Goal: Navigation & Orientation: Understand site structure

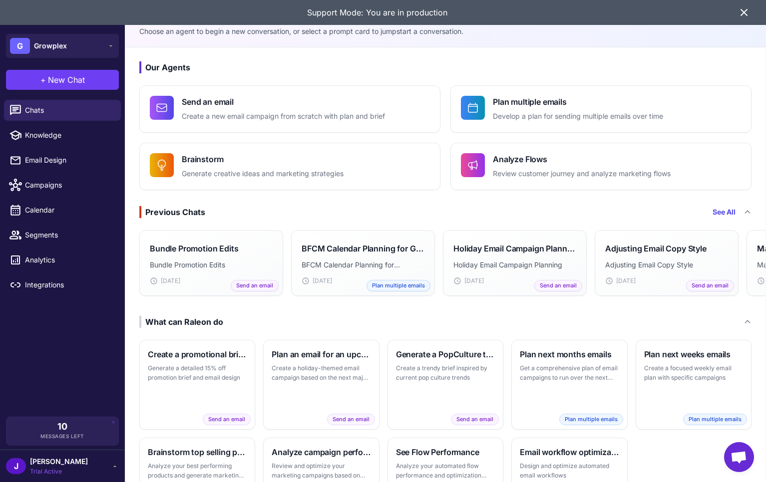
click at [754, 9] on div "Support Mode: You are in production" at bounding box center [383, 12] width 766 height 25
click at [741, 14] on icon at bounding box center [744, 12] width 12 height 12
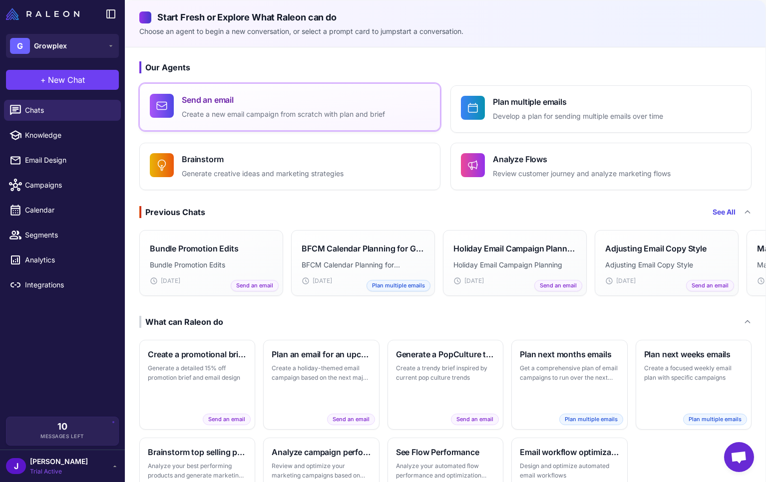
click at [275, 103] on h4 "Send an email" at bounding box center [283, 100] width 203 height 12
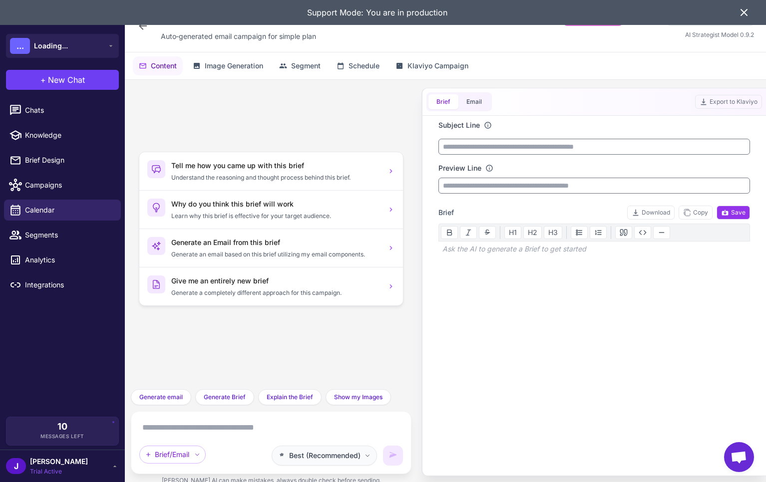
click at [354, 453] on span "Best (Recommended)" at bounding box center [324, 456] width 71 height 11
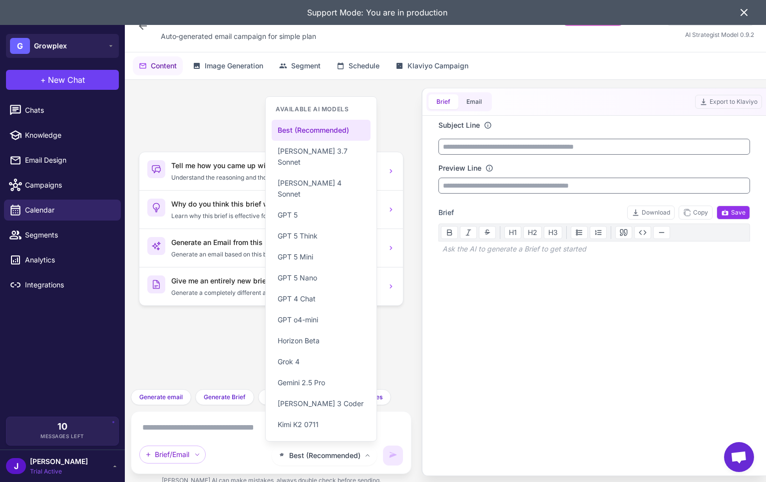
click at [746, 12] on icon at bounding box center [744, 12] width 12 height 12
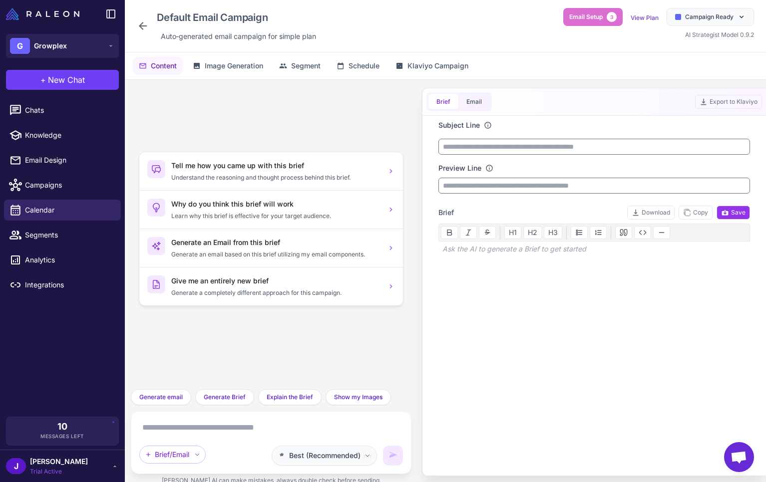
click at [322, 457] on span "Best (Recommended)" at bounding box center [324, 456] width 71 height 11
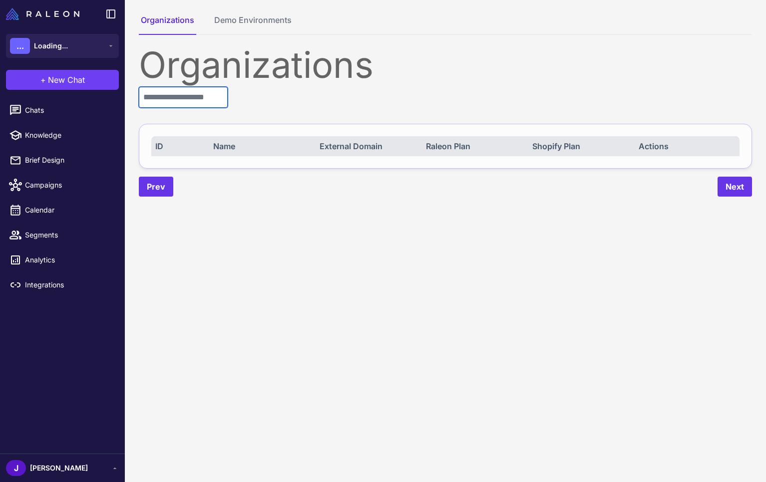
click at [193, 91] on input "text" at bounding box center [183, 97] width 89 height 21
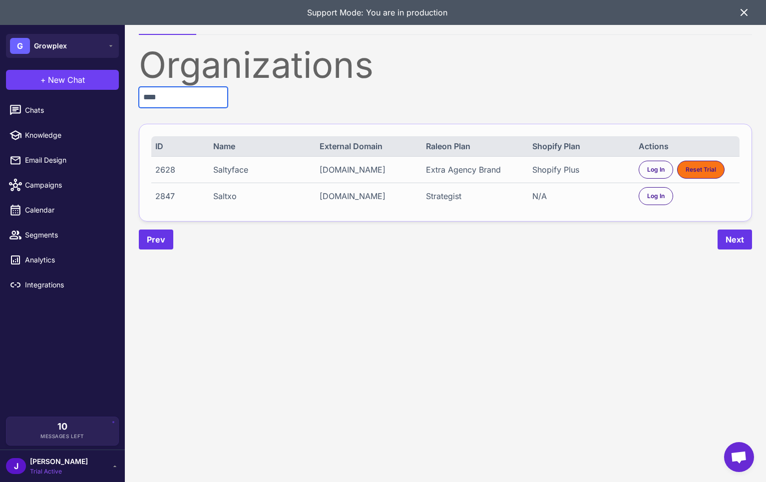
type input "****"
drag, startPoint x: 321, startPoint y: 170, endPoint x: 404, endPoint y: 176, distance: 83.1
click at [404, 176] on div "2628 Saltyface saltyface.myshopify.com Extra Agency Brand Shopify Plus Log In R…" at bounding box center [445, 169] width 588 height 26
copy div "saltyface.myshopify.com"
click at [345, 197] on div "[DOMAIN_NAME]" at bounding box center [368, 196] width 97 height 12
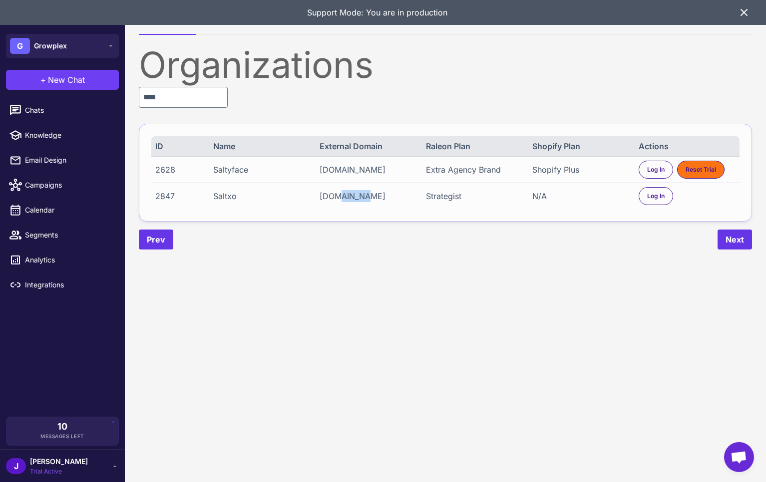
click at [345, 197] on div "[DOMAIN_NAME]" at bounding box center [368, 196] width 97 height 12
click at [657, 199] on span "Log In" at bounding box center [655, 196] width 17 height 9
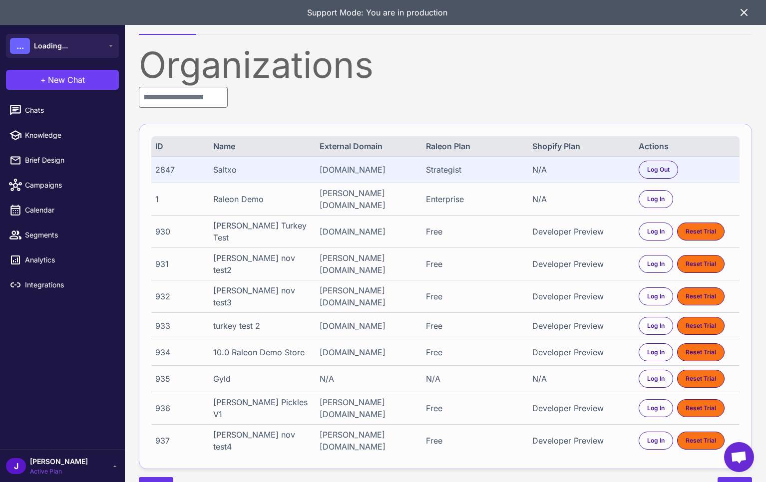
click at [745, 11] on icon at bounding box center [744, 12] width 6 height 6
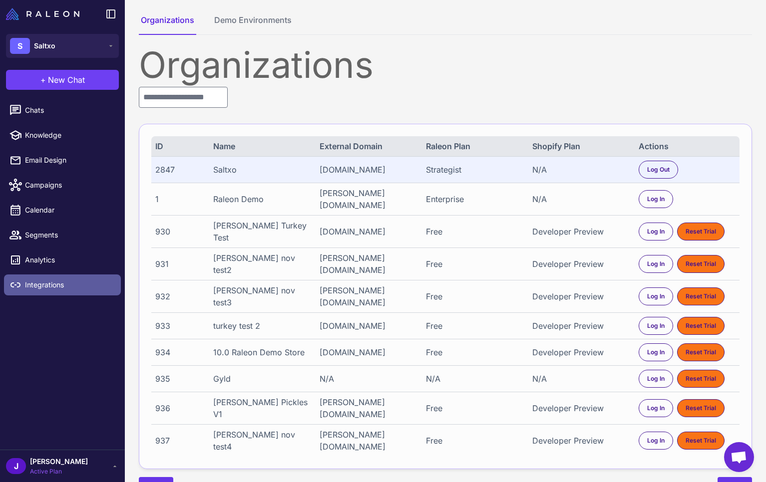
click at [41, 285] on span "Integrations" at bounding box center [69, 285] width 88 height 11
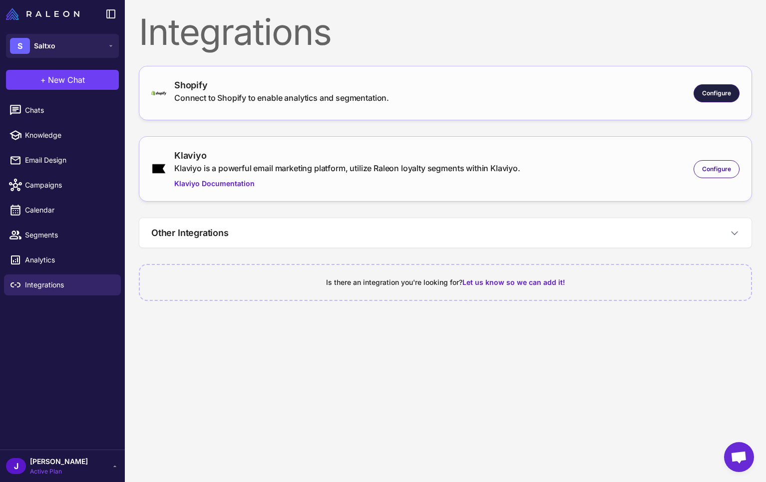
click at [719, 96] on span "Configure" at bounding box center [716, 93] width 29 height 9
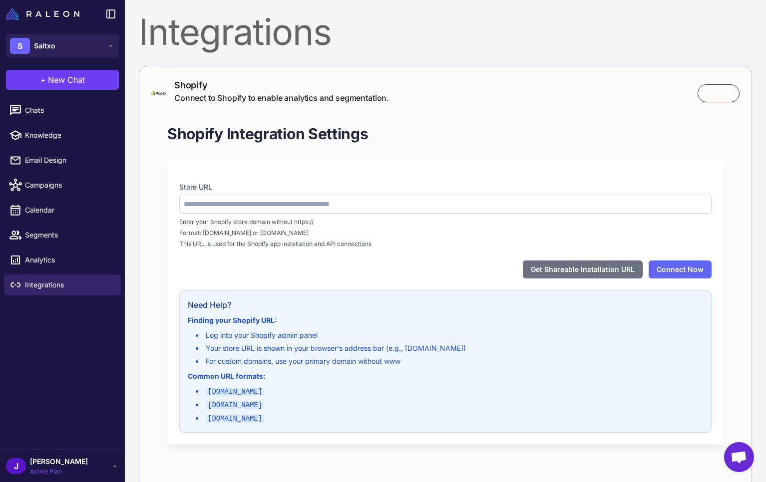
type input "**********"
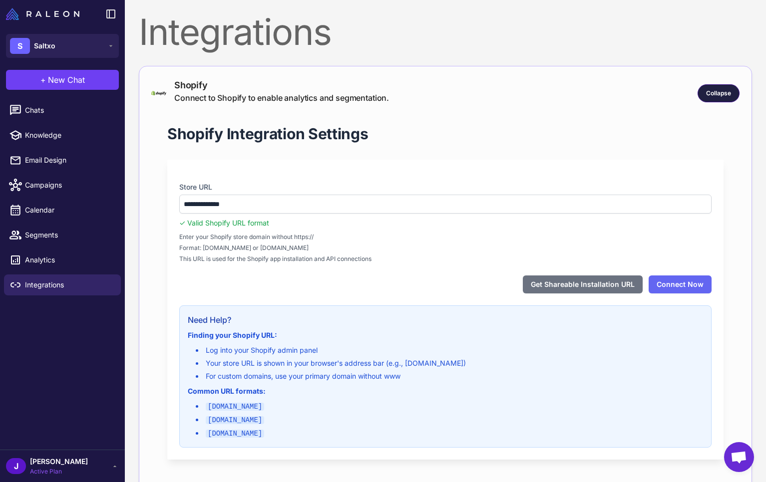
click at [729, 92] on span "Collapse" at bounding box center [718, 93] width 25 height 9
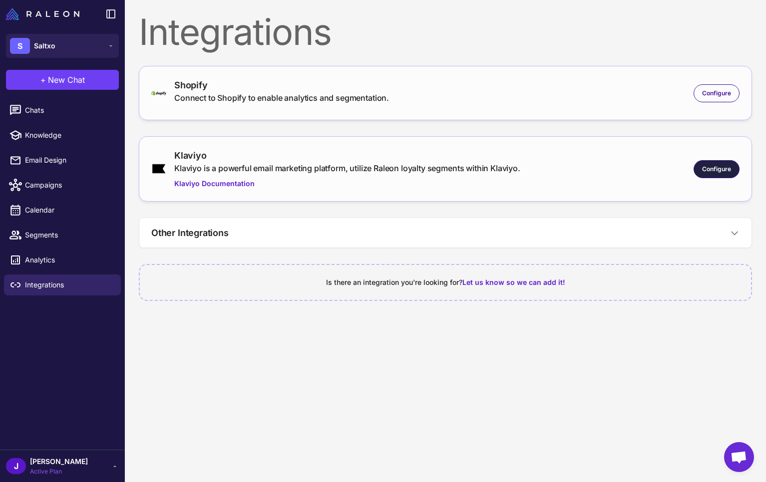
click at [720, 162] on div "Configure" at bounding box center [717, 169] width 46 height 18
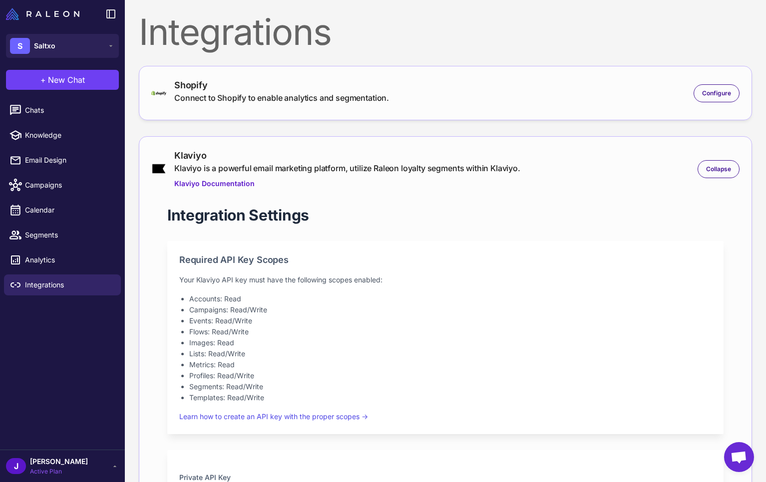
click at [48, 468] on span "Active Plan" at bounding box center [59, 472] width 58 height 9
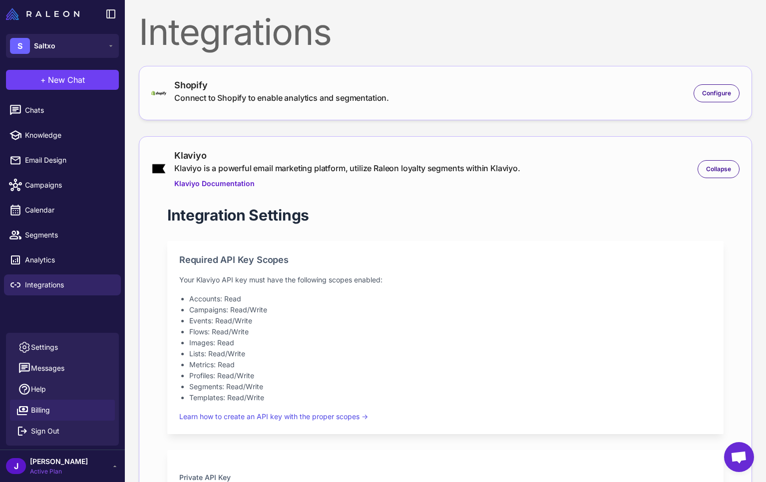
click at [57, 406] on link "Billing" at bounding box center [62, 410] width 105 height 21
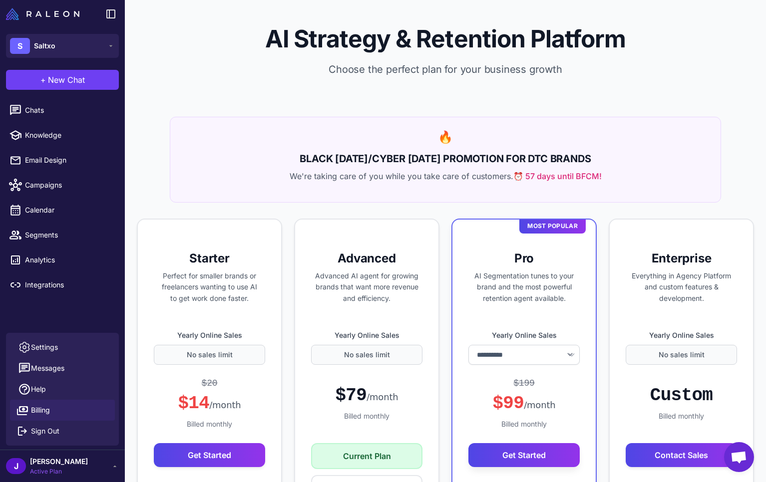
select select "*******"
drag, startPoint x: 340, startPoint y: 258, endPoint x: 408, endPoint y: 255, distance: 67.5
click at [408, 255] on h3 "Advanced" at bounding box center [366, 259] width 111 height 16
click at [378, 261] on h3 "Advanced" at bounding box center [366, 259] width 111 height 16
click at [612, 105] on div "AI Strategy & Retention Platform Choose the perfect plan for your business grow…" at bounding box center [445, 58] width 641 height 117
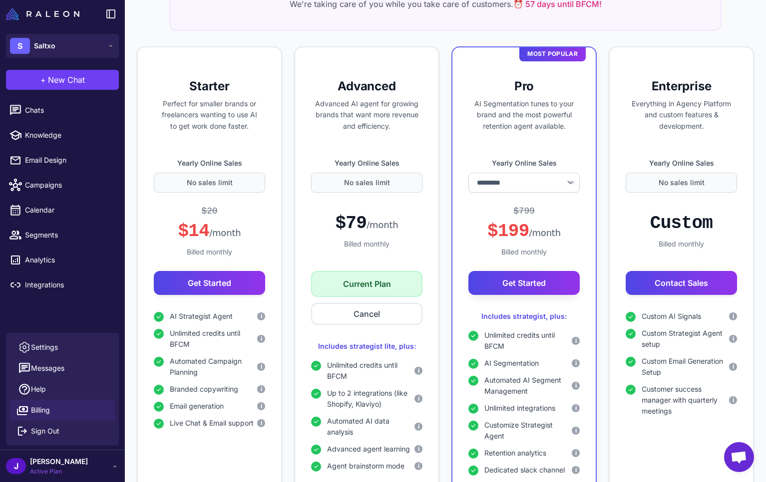
scroll to position [188, 0]
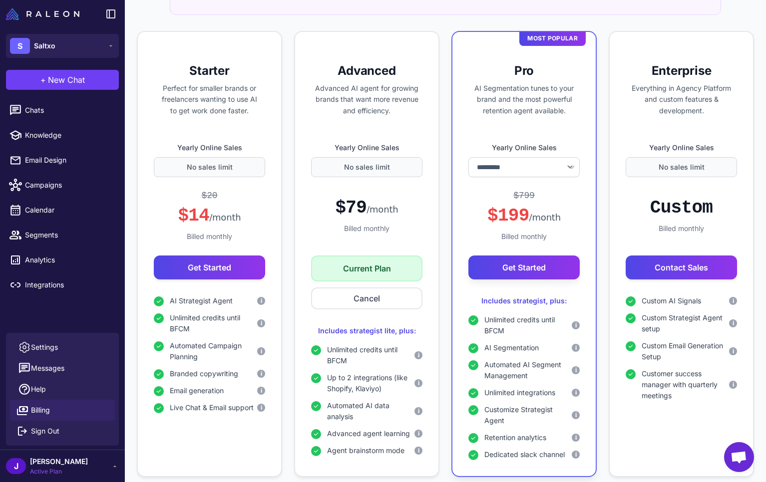
click at [82, 464] on div "[PERSON_NAME] Active Plan" at bounding box center [62, 467] width 113 height 20
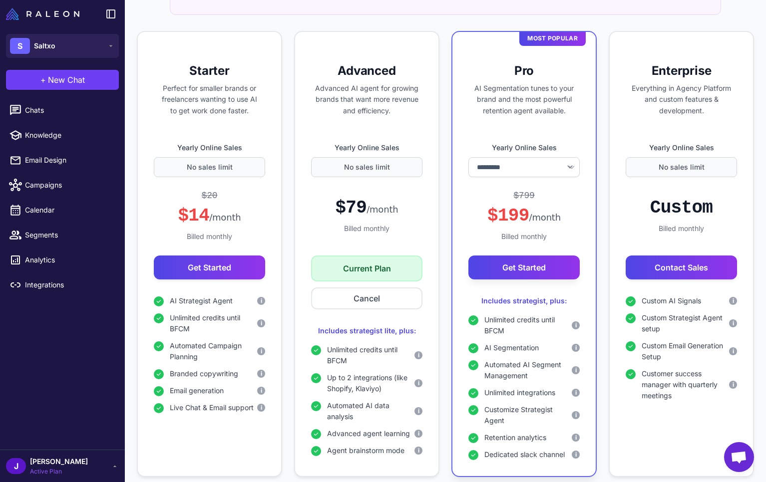
drag, startPoint x: 76, startPoint y: 465, endPoint x: 82, endPoint y: 462, distance: 7.2
click at [78, 465] on div "[PERSON_NAME] Active Plan" at bounding box center [62, 467] width 113 height 20
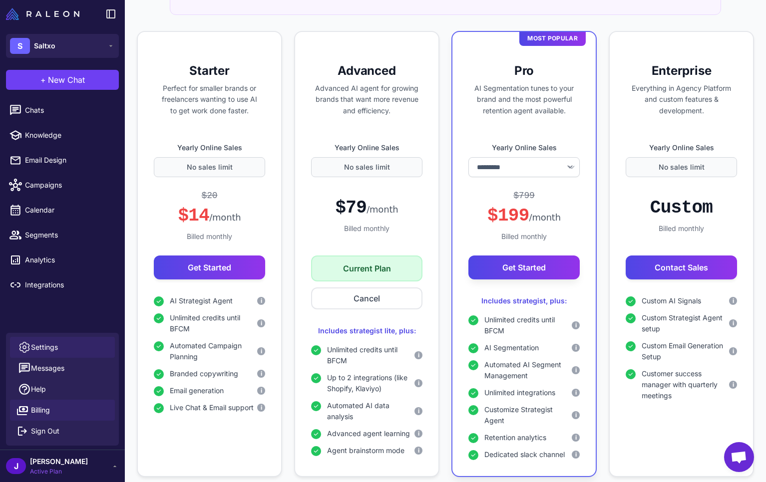
click at [47, 349] on span "Settings" at bounding box center [44, 347] width 27 height 11
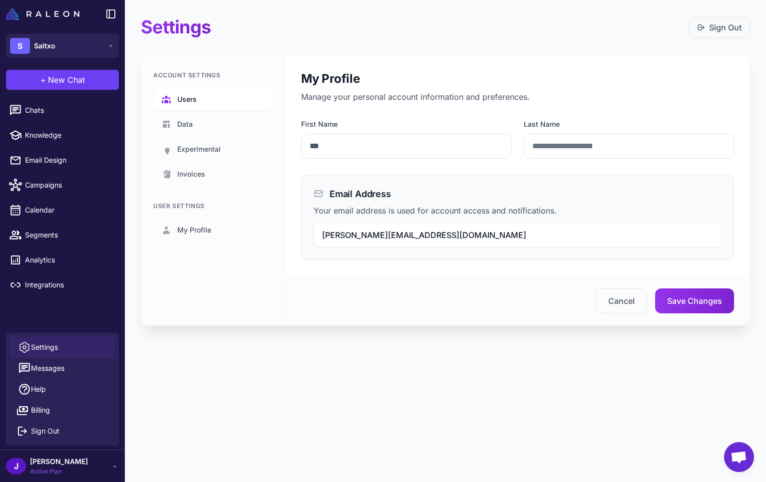
click at [223, 99] on link "Users" at bounding box center [212, 99] width 119 height 23
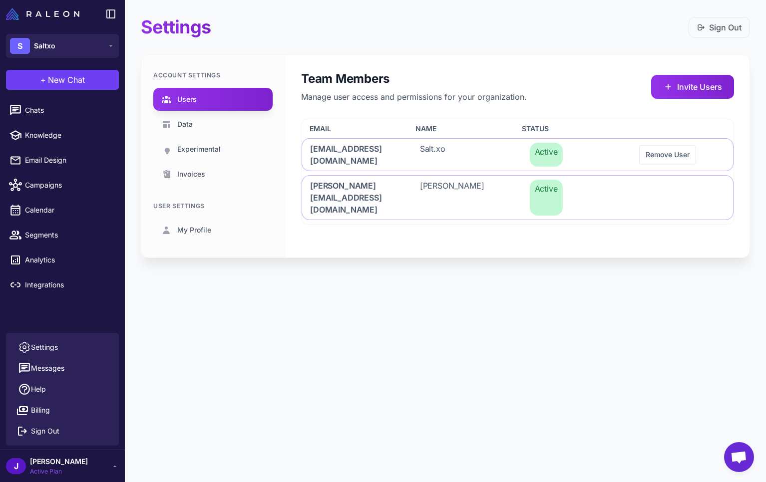
click at [313, 381] on div "Settings Sign Out Account Settings Users Data Experimental Invoices User Settin…" at bounding box center [445, 241] width 641 height 482
click at [235, 359] on div "Settings Sign Out Account Settings Users Data Experimental Invoices User Settin…" at bounding box center [445, 241] width 641 height 482
click at [36, 459] on span "[PERSON_NAME]" at bounding box center [59, 462] width 58 height 11
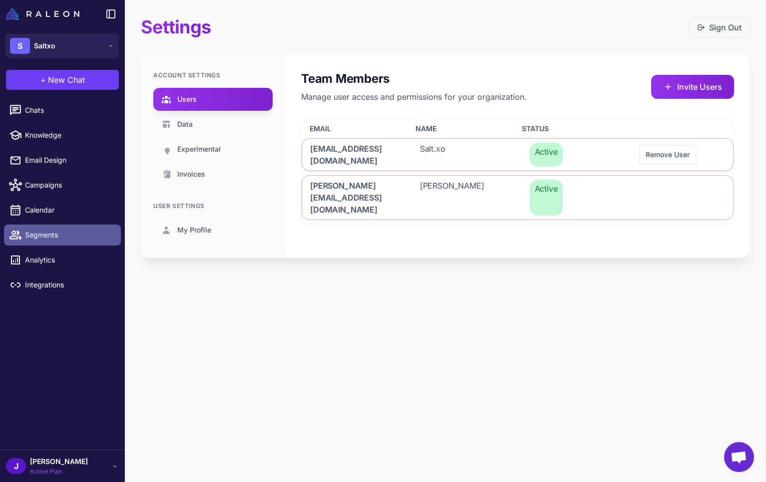
click at [52, 233] on span "Segments" at bounding box center [69, 235] width 88 height 11
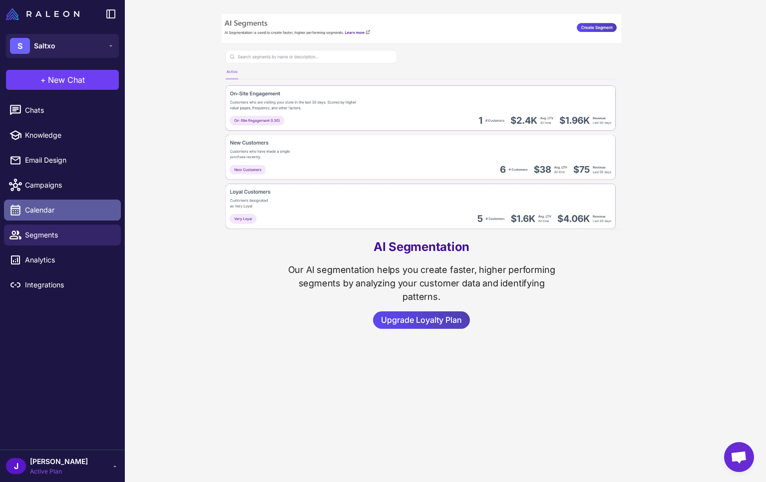
click at [50, 205] on span "Calendar" at bounding box center [69, 210] width 88 height 11
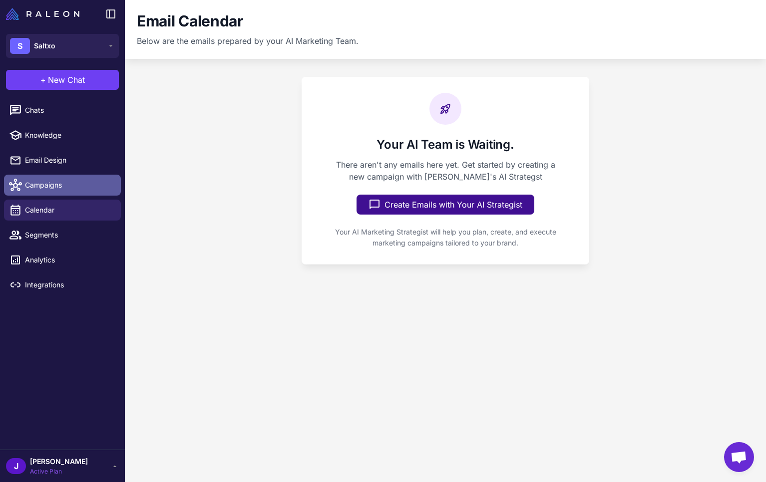
click at [46, 186] on span "Campaigns" at bounding box center [69, 185] width 88 height 11
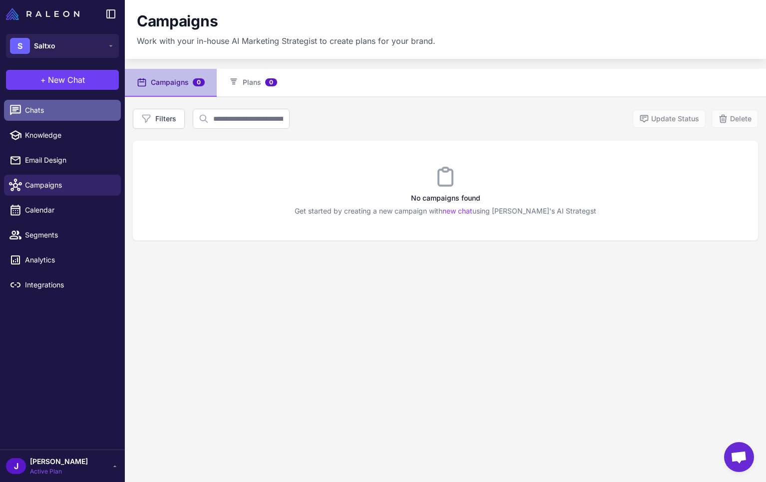
click at [39, 106] on span "Chats" at bounding box center [69, 110] width 88 height 11
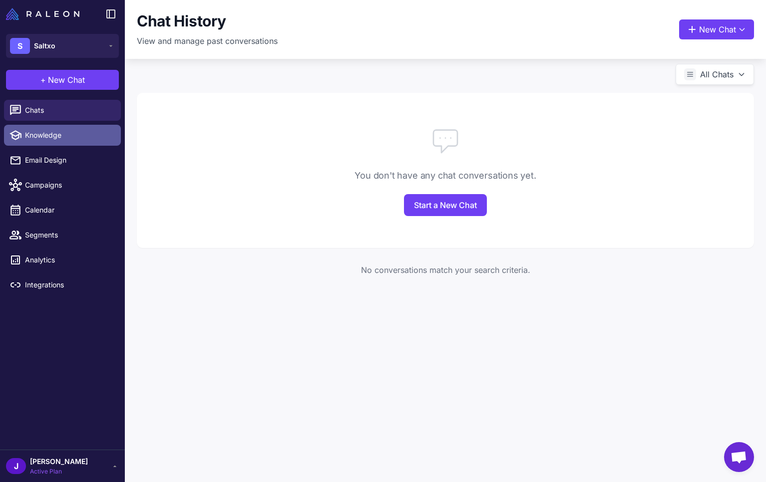
click at [36, 134] on span "Knowledge" at bounding box center [69, 135] width 88 height 11
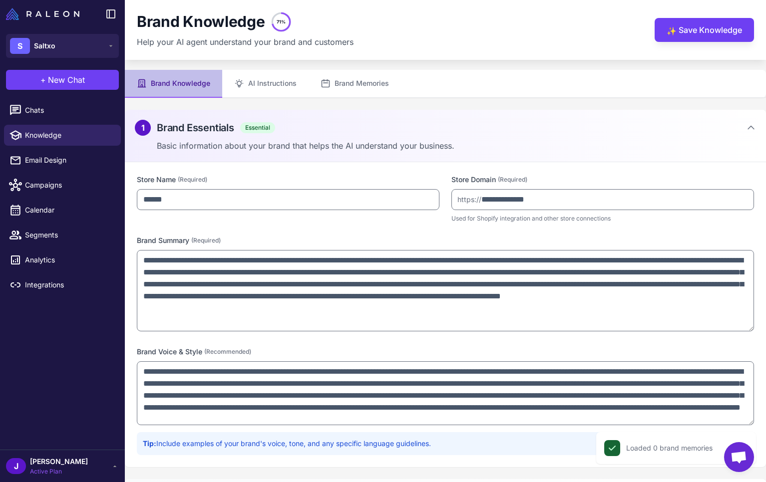
drag, startPoint x: 752, startPoint y: 310, endPoint x: 734, endPoint y: 325, distance: 23.7
click at [734, 325] on textarea "**********" at bounding box center [445, 290] width 617 height 81
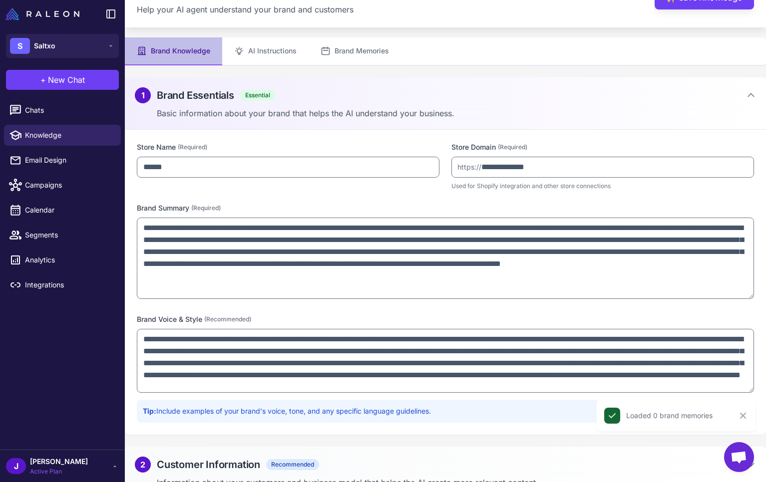
scroll to position [17, 0]
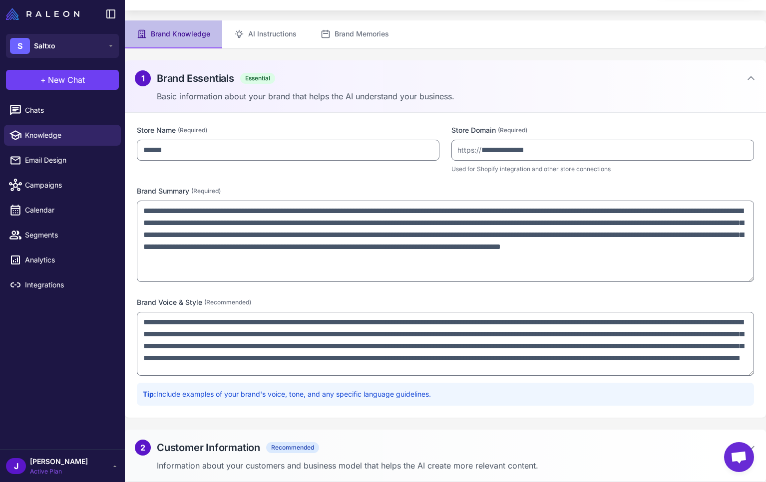
click at [338, 435] on div "2 Customer Information Recommended Information about your customers and busines…" at bounding box center [445, 456] width 641 height 52
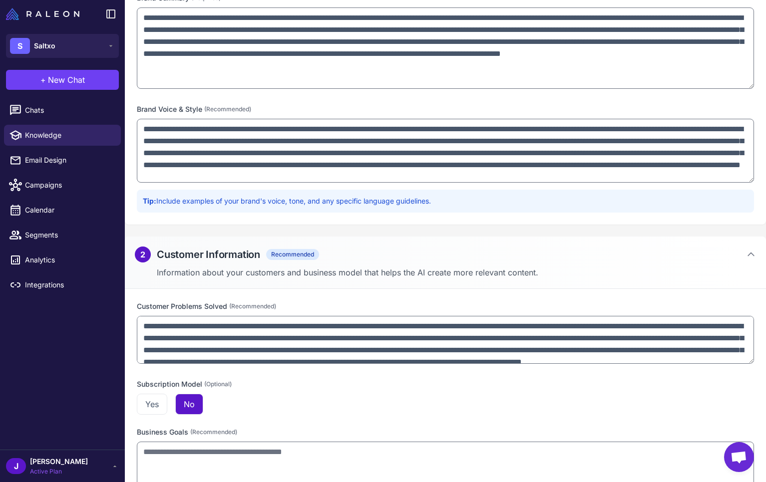
scroll to position [246, 0]
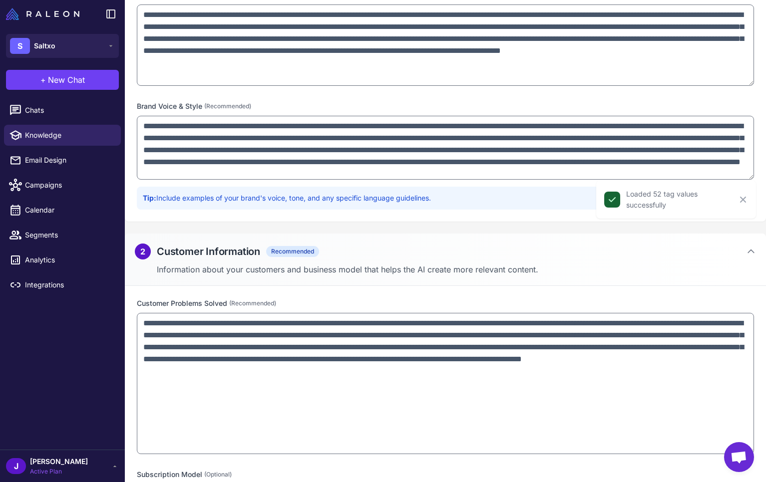
drag, startPoint x: 751, startPoint y: 359, endPoint x: 738, endPoint y: 417, distance: 60.0
click at [738, 419] on textarea "**********" at bounding box center [445, 383] width 617 height 141
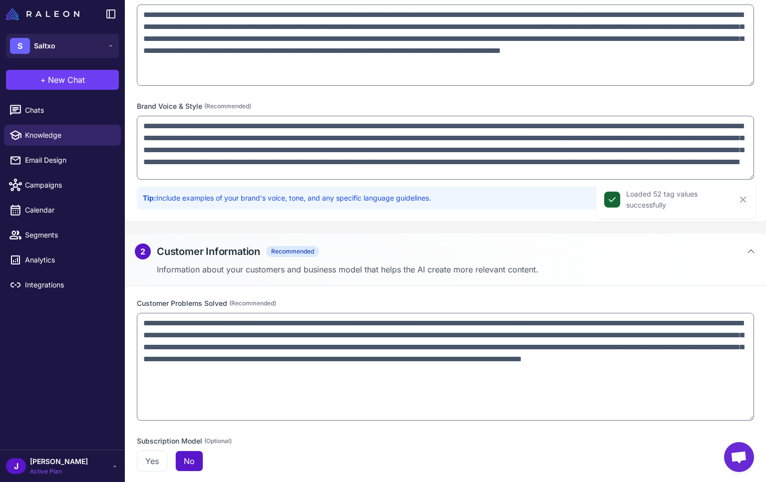
click at [422, 260] on div "2 Customer Information Recommended Information about your customers and busines…" at bounding box center [445, 260] width 641 height 52
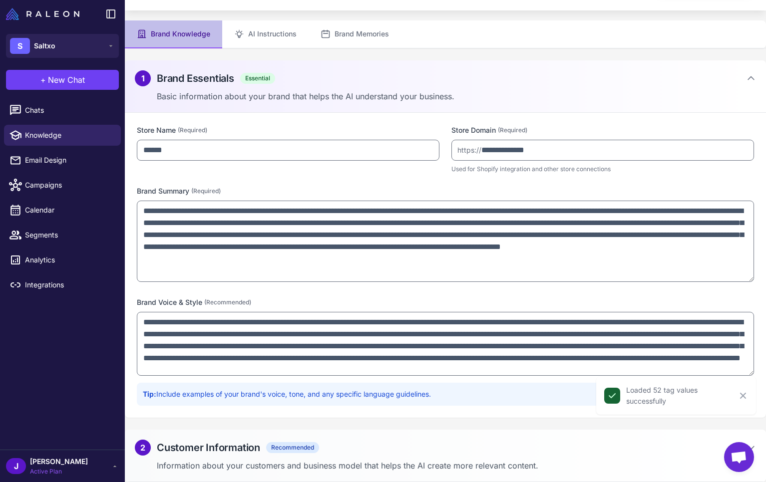
scroll to position [49, 0]
click at [191, 79] on h2 "Brand Essentials" at bounding box center [195, 78] width 77 height 15
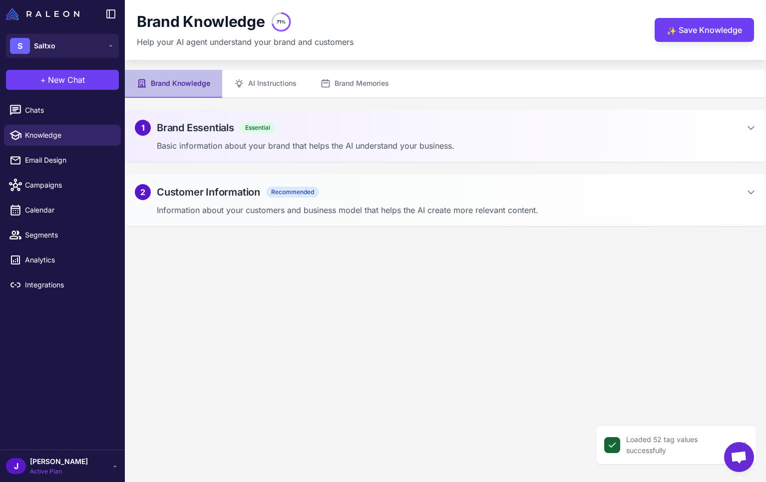
click at [224, 211] on p "Information about your customers and business model that helps the AI create mo…" at bounding box center [456, 210] width 599 height 12
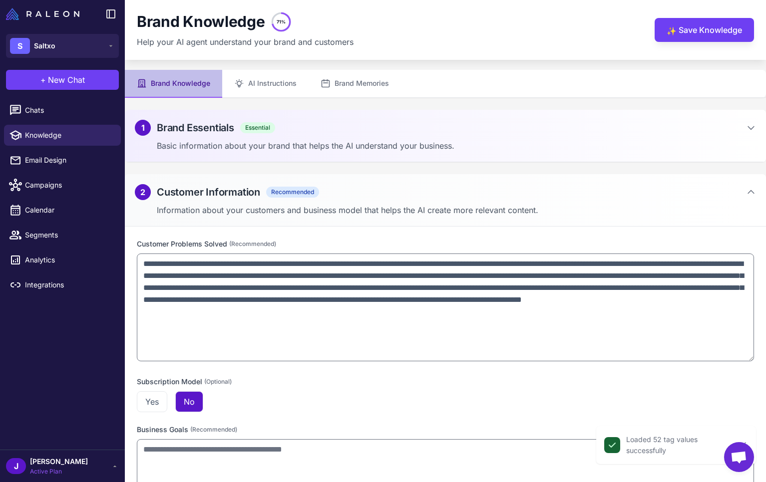
click at [221, 208] on p "Information about your customers and business model that helps the AI create mo…" at bounding box center [456, 210] width 599 height 12
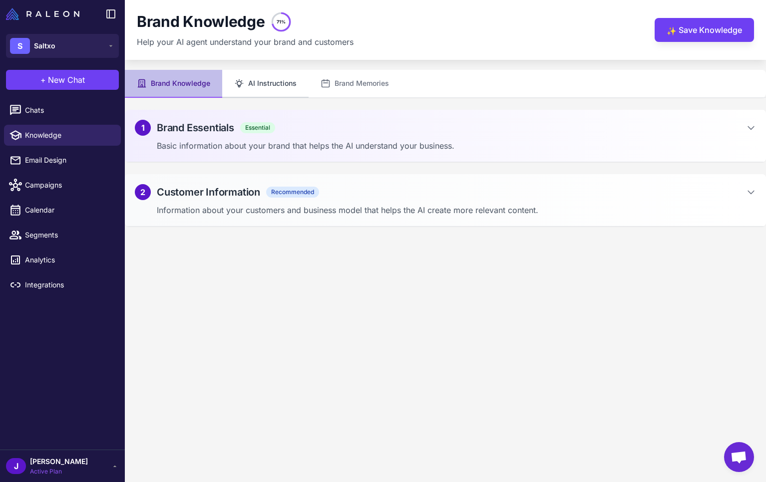
click at [289, 82] on button "AI Instructions" at bounding box center [265, 84] width 86 height 28
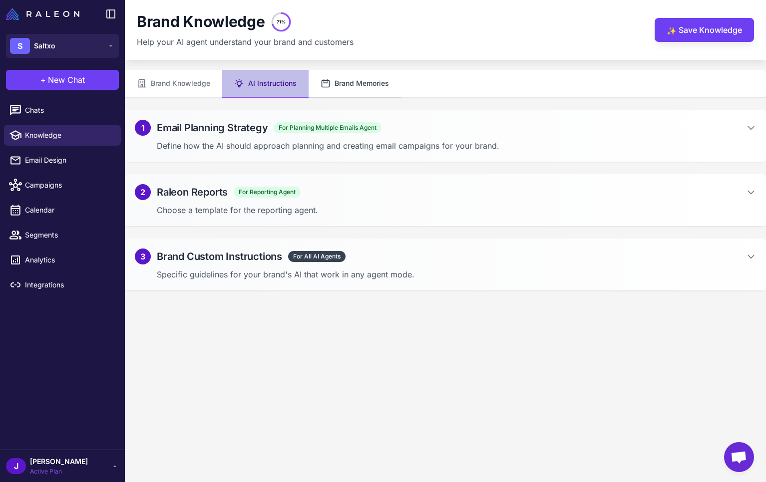
click at [339, 83] on button "Brand Memories" at bounding box center [355, 84] width 92 height 28
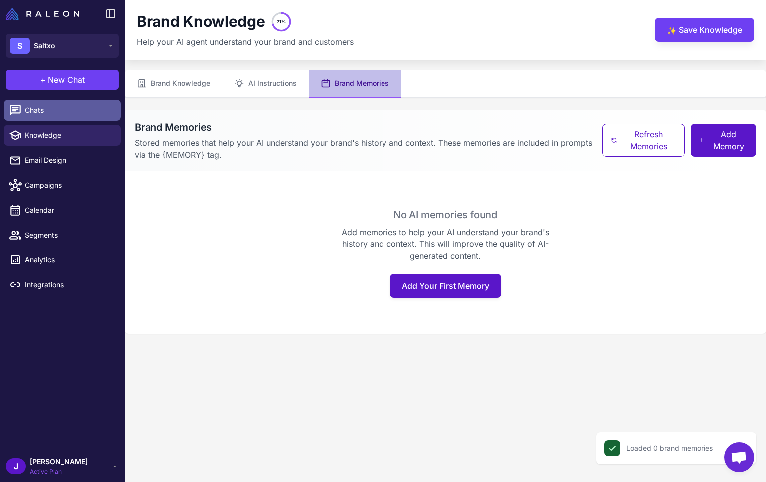
click at [28, 110] on span "Chats" at bounding box center [69, 110] width 88 height 11
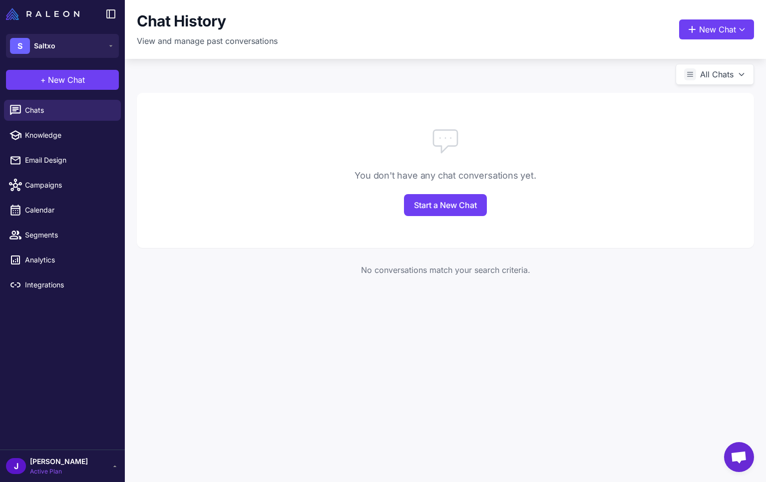
click at [237, 211] on div "You don't have any chat conversations yet. Start a New Chat" at bounding box center [445, 170] width 617 height 155
click at [55, 159] on span "Email Design" at bounding box center [69, 160] width 88 height 11
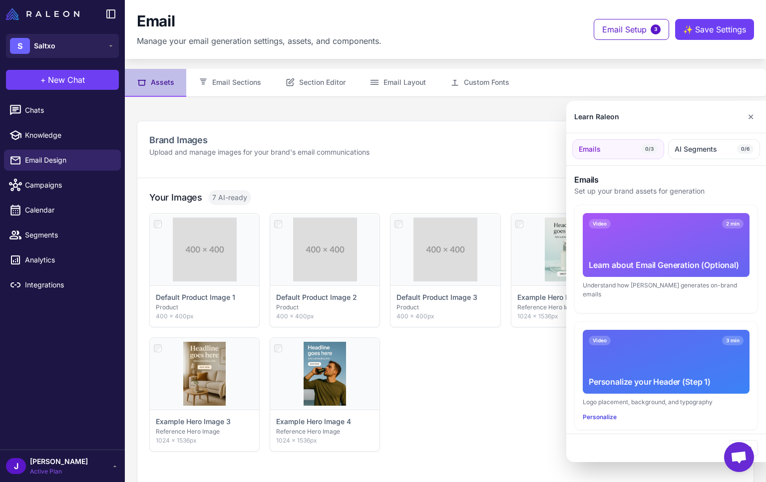
click at [54, 188] on div at bounding box center [383, 241] width 766 height 482
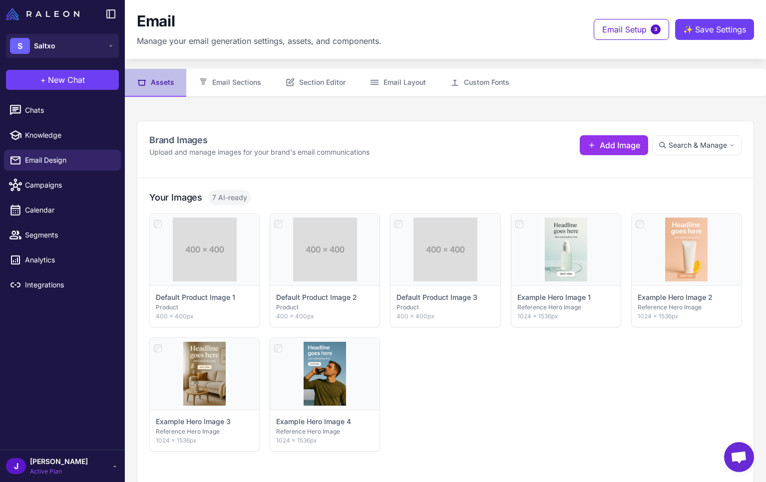
click at [54, 188] on span "Campaigns" at bounding box center [69, 185] width 88 height 11
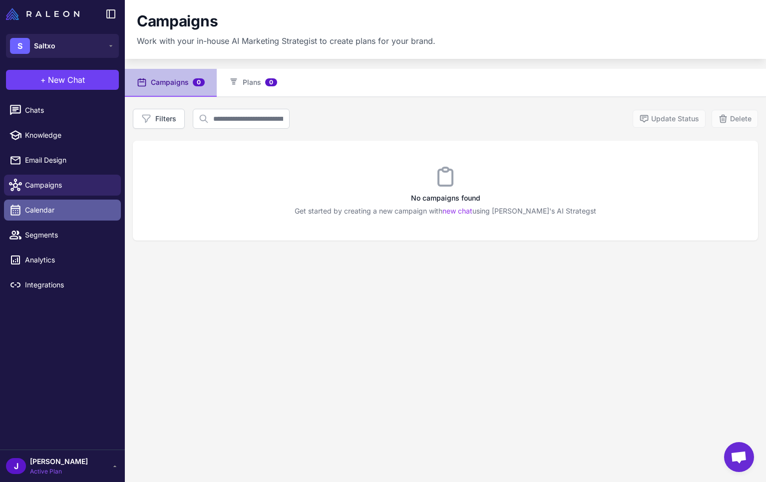
click at [44, 209] on span "Calendar" at bounding box center [69, 210] width 88 height 11
